Goal: Task Accomplishment & Management: Manage account settings

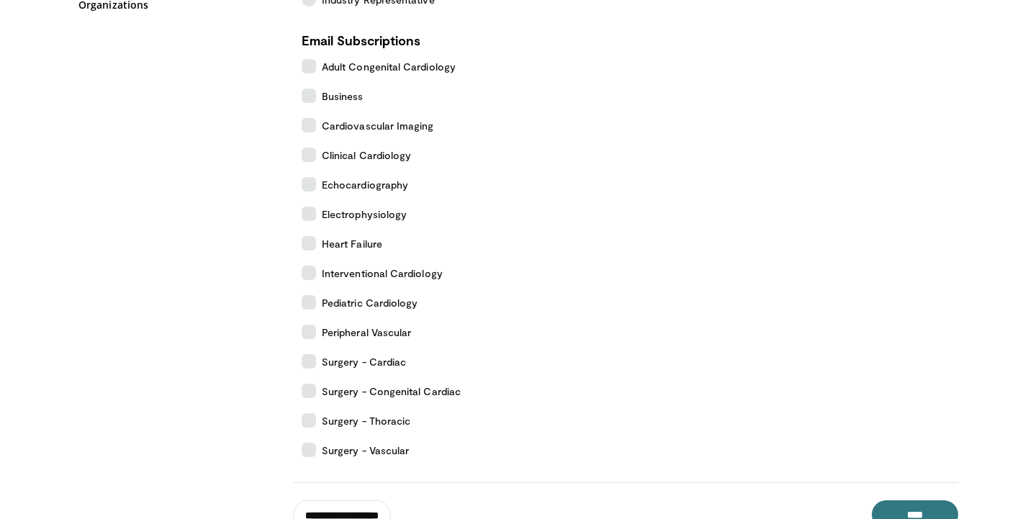
scroll to position [266, 0]
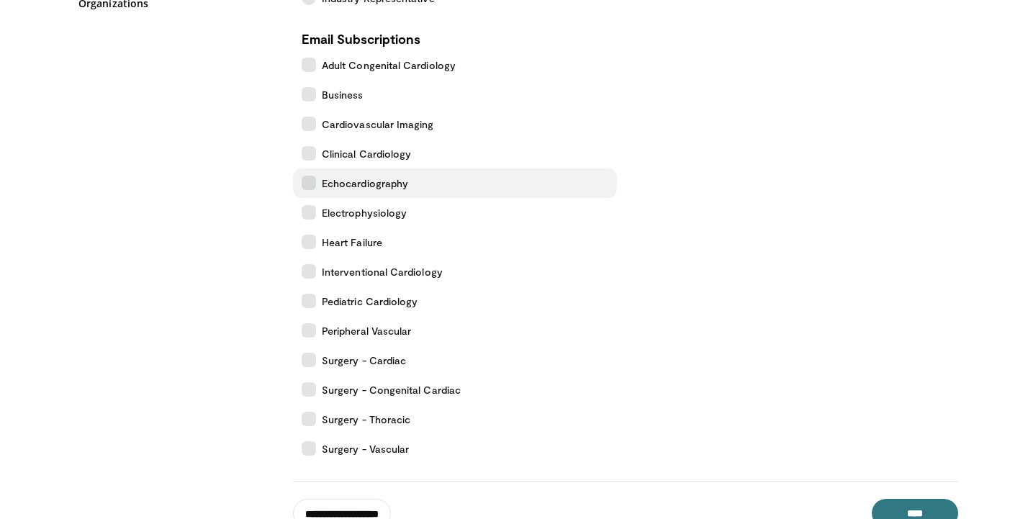
click at [310, 181] on icon at bounding box center [309, 183] width 14 height 14
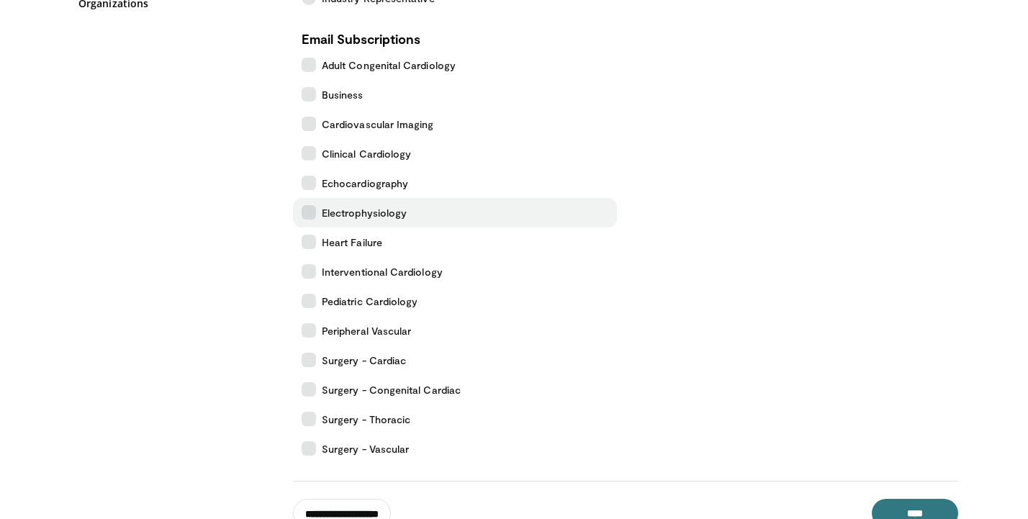
click at [306, 210] on icon at bounding box center [309, 212] width 14 height 14
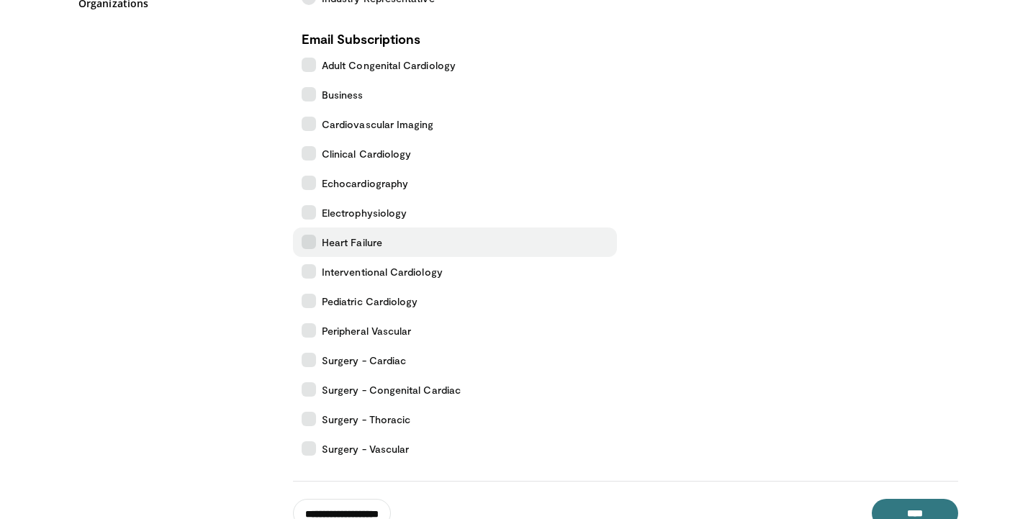
click at [305, 238] on icon at bounding box center [309, 242] width 14 height 14
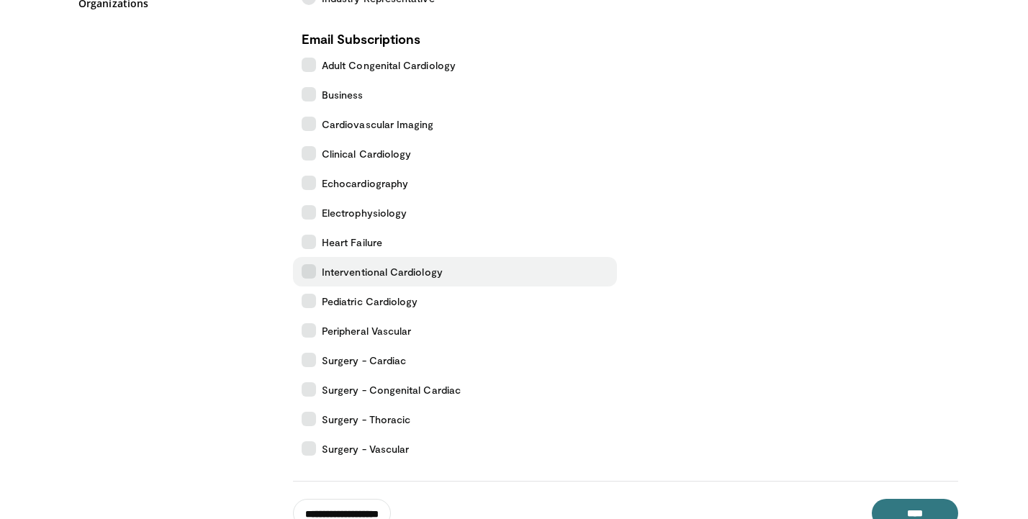
click at [307, 274] on icon at bounding box center [309, 271] width 14 height 14
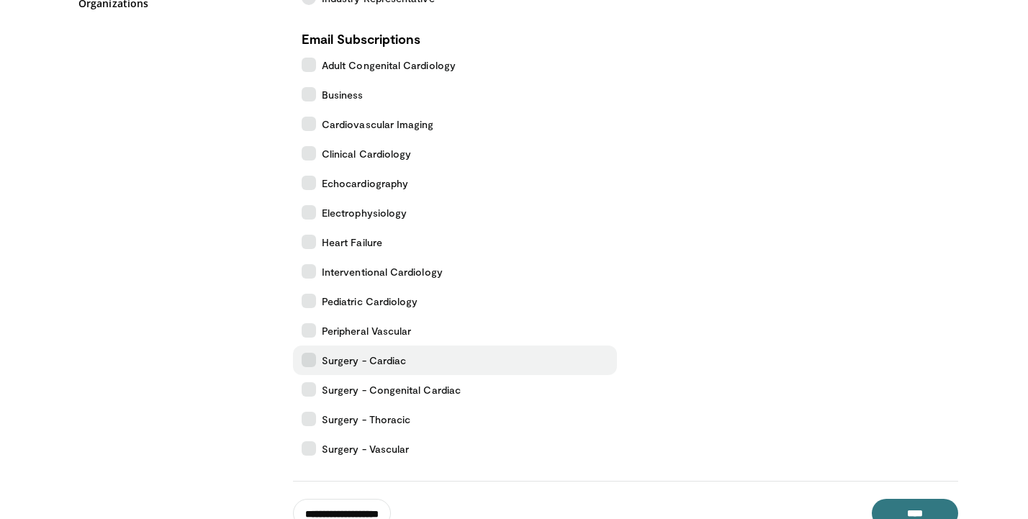
click at [305, 361] on icon at bounding box center [309, 360] width 14 height 14
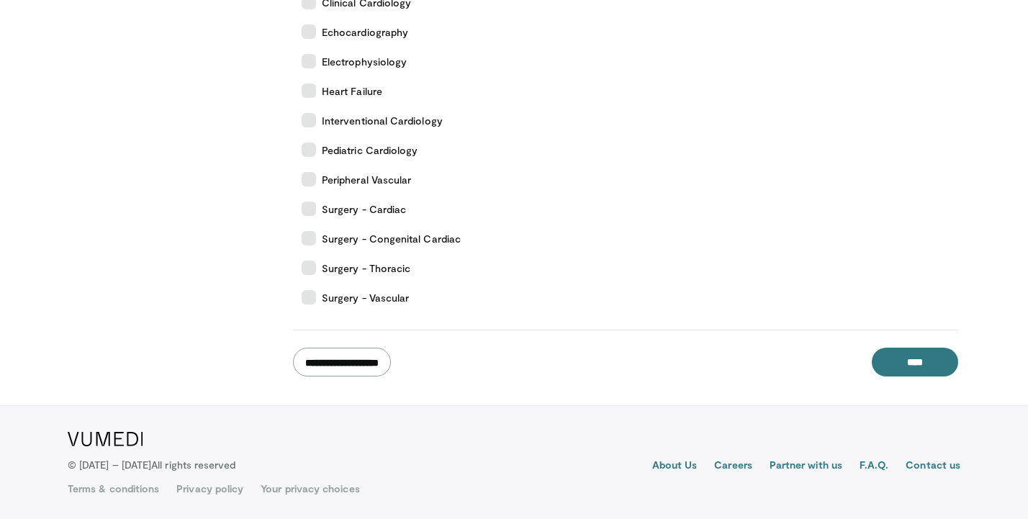
scroll to position [417, 0]
click at [374, 361] on input "**********" at bounding box center [342, 362] width 98 height 29
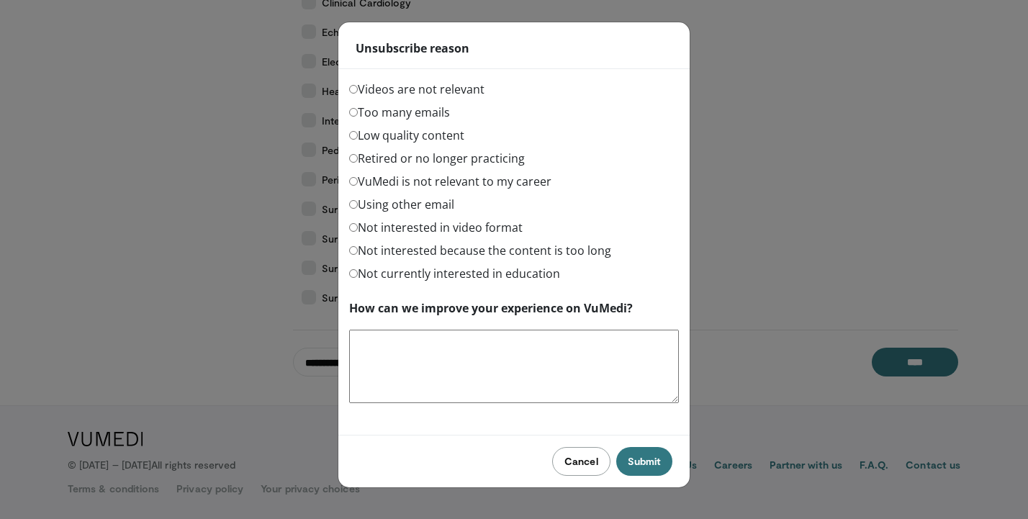
click at [582, 469] on button "Cancel" at bounding box center [581, 461] width 58 height 29
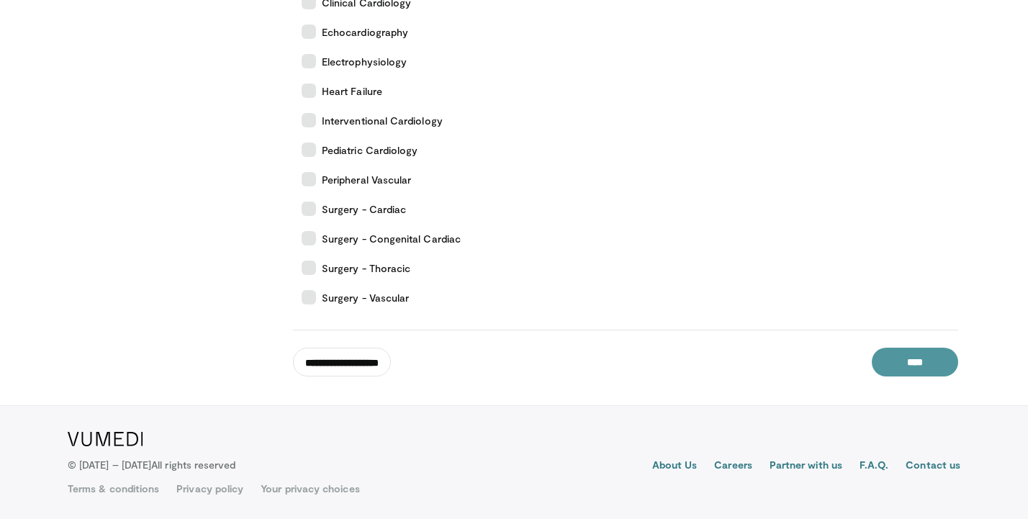
click at [919, 364] on input "****" at bounding box center [915, 362] width 86 height 29
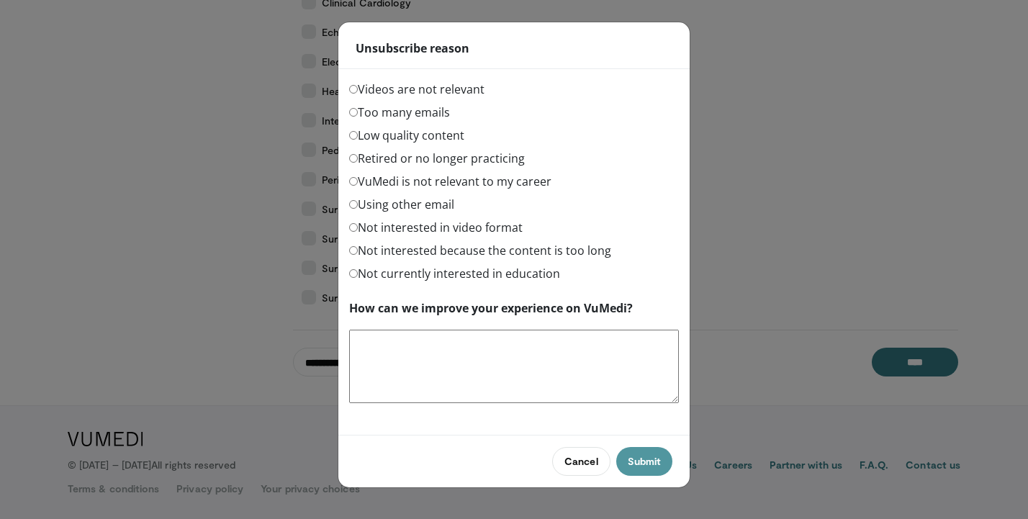
click at [647, 462] on button "Submit" at bounding box center [644, 461] width 56 height 29
